Goal: Obtain resource: Download file/media

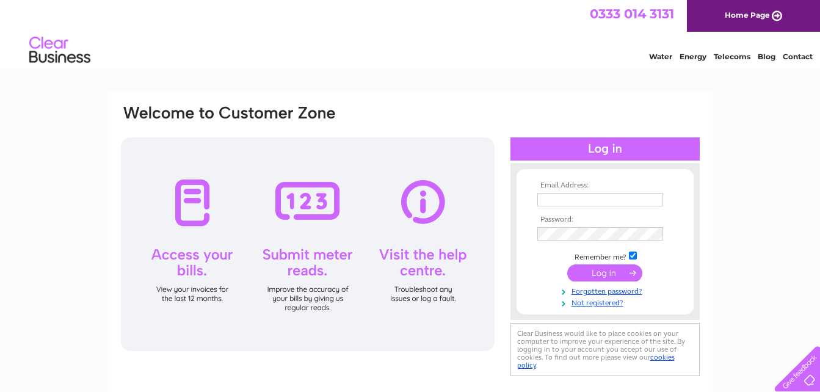
type input "anthony.cunningham@hotmail.co.uk"
click at [186, 273] on div at bounding box center [308, 244] width 374 height 214
click at [598, 270] on input "submit" at bounding box center [604, 272] width 75 height 17
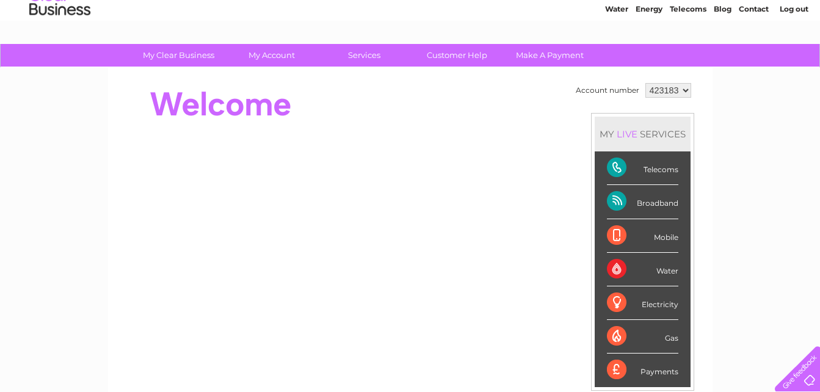
scroll to position [29, 0]
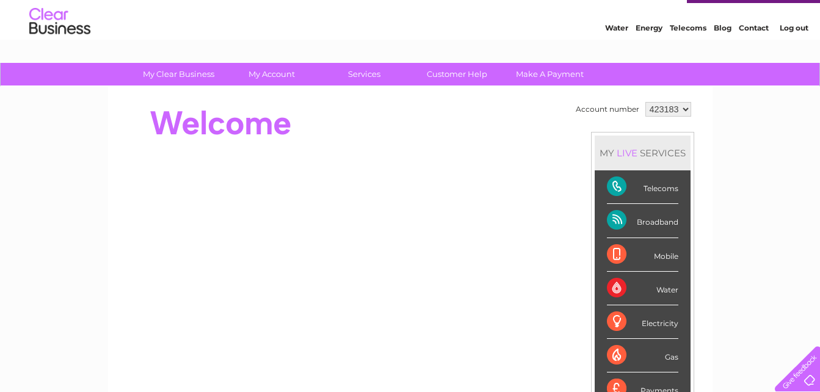
click at [639, 185] on div "Telecoms" at bounding box center [642, 187] width 71 height 34
click at [609, 186] on div "Telecoms" at bounding box center [642, 187] width 71 height 34
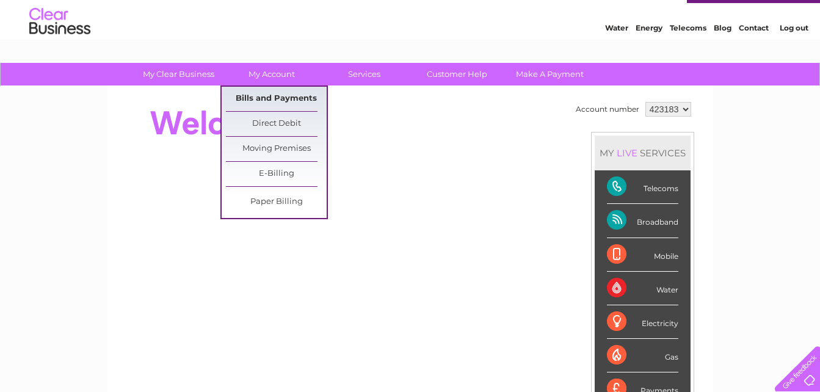
click at [281, 96] on link "Bills and Payments" at bounding box center [276, 99] width 101 height 24
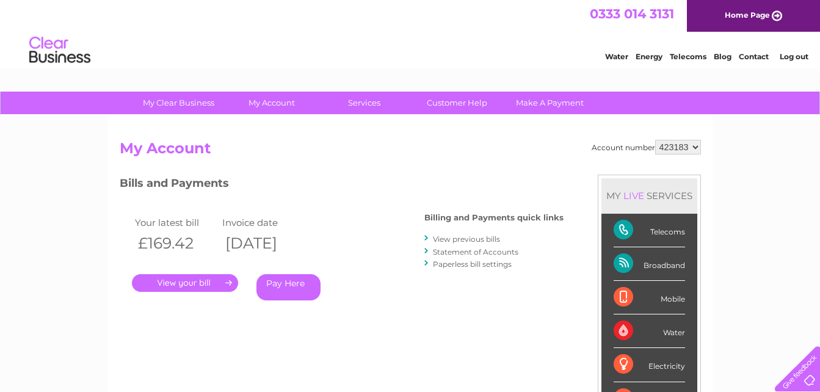
click at [208, 283] on link "." at bounding box center [185, 283] width 106 height 18
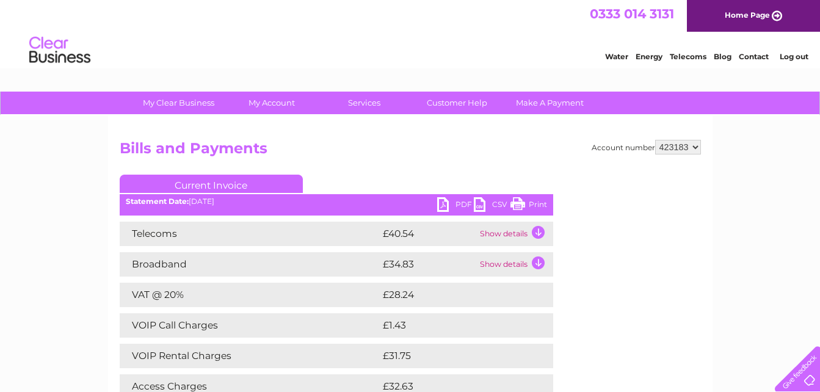
click at [533, 230] on td "Show details" at bounding box center [515, 234] width 76 height 24
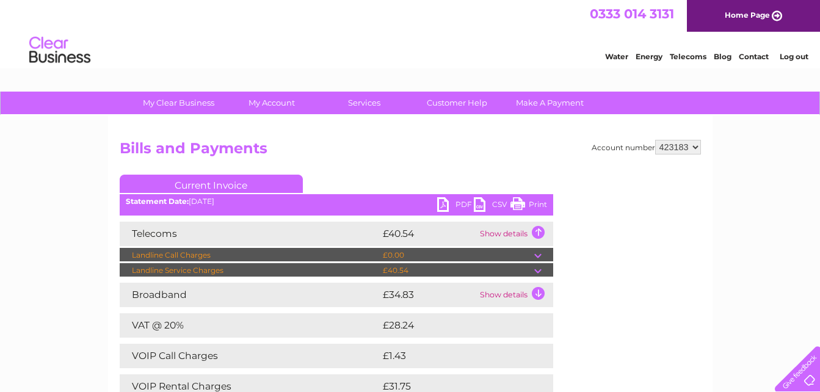
click at [540, 267] on td at bounding box center [543, 270] width 19 height 15
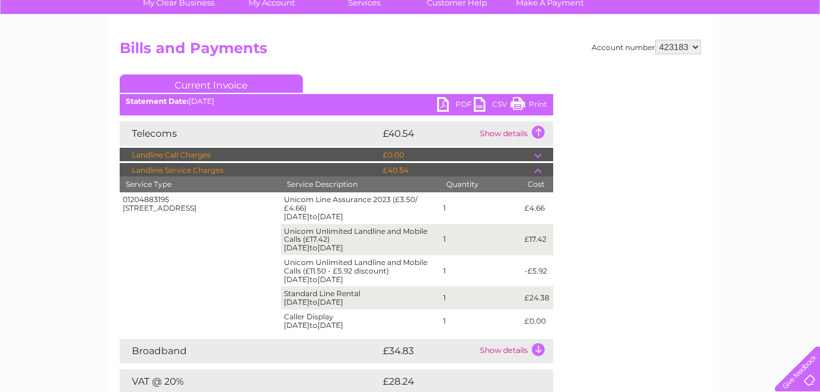
scroll to position [122, 0]
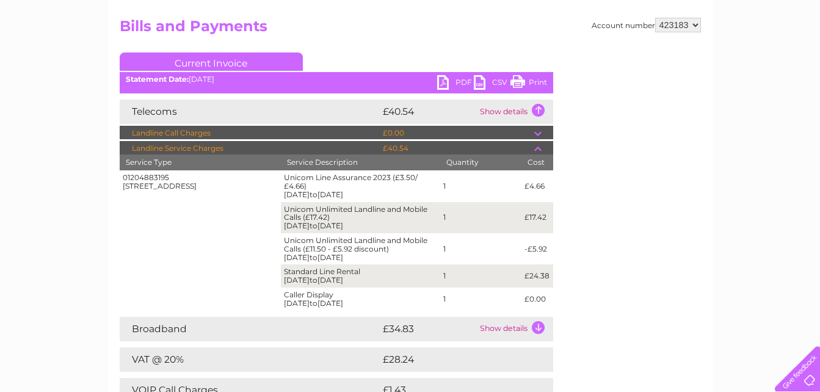
click at [538, 327] on td "Show details" at bounding box center [515, 329] width 76 height 24
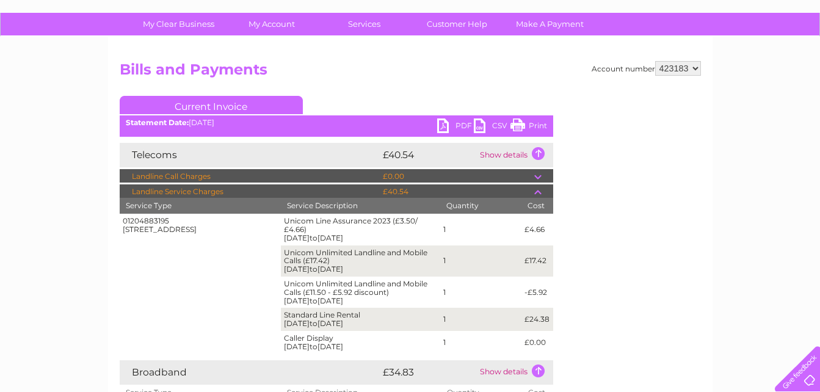
scroll to position [61, 0]
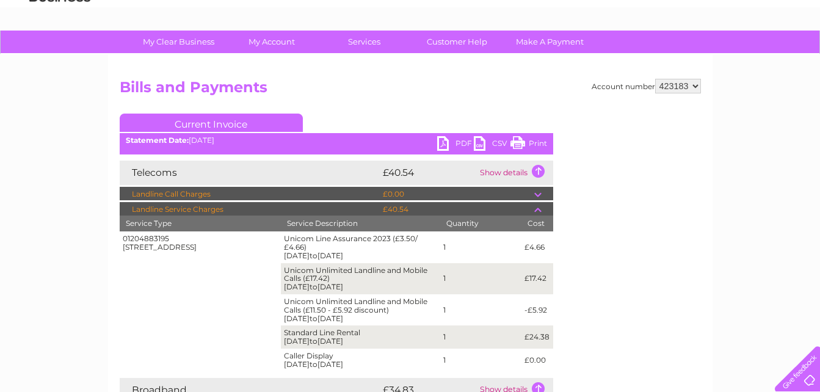
click at [442, 142] on link "PDF" at bounding box center [455, 145] width 37 height 18
click at [489, 143] on link "CSV" at bounding box center [492, 145] width 37 height 18
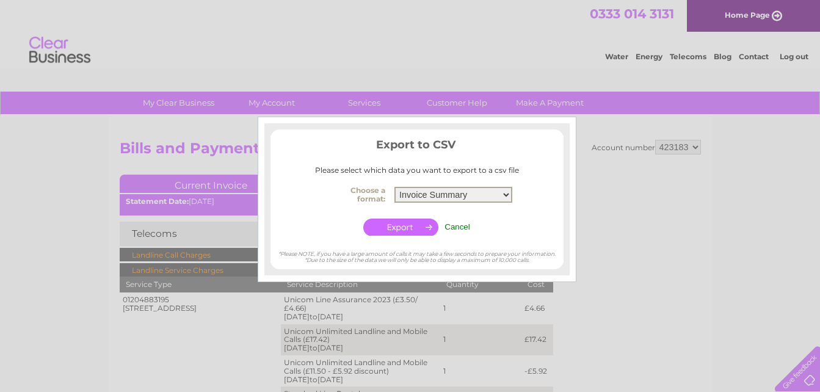
click at [501, 193] on select "Invoice Summary Telecoms Call Summary Service Charge Summary" at bounding box center [453, 195] width 118 height 16
click at [414, 227] on input "button" at bounding box center [400, 227] width 75 height 17
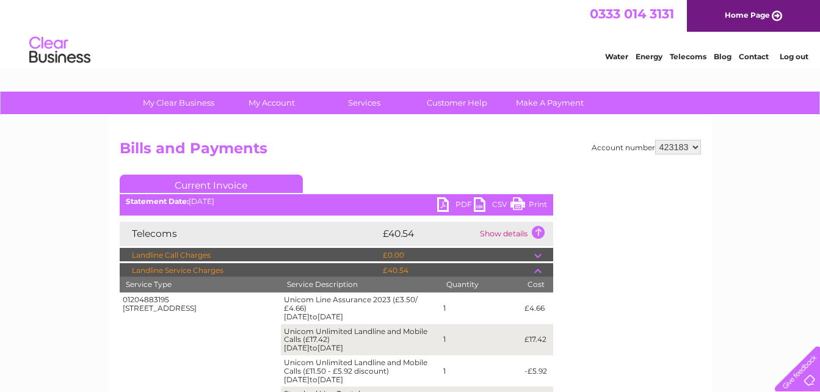
click at [515, 198] on link "Print" at bounding box center [528, 206] width 37 height 18
